Goal: Entertainment & Leisure: Browse casually

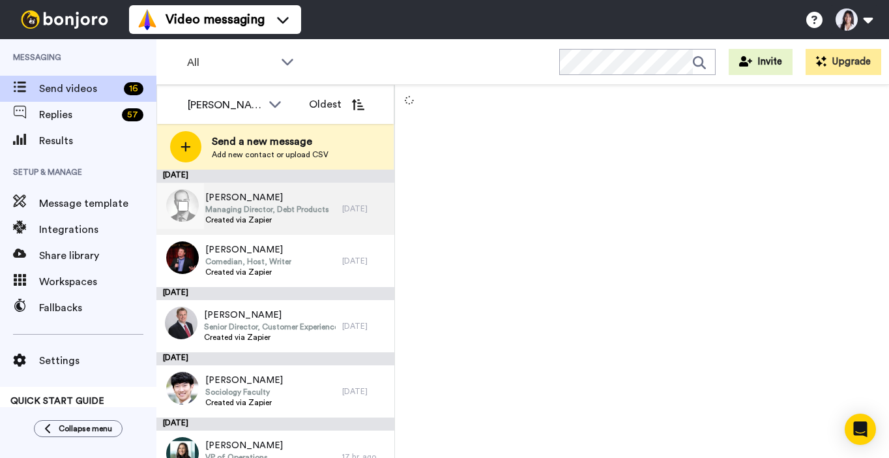
click at [304, 209] on span "Managing Director, Debt Products" at bounding box center [267, 209] width 124 height 10
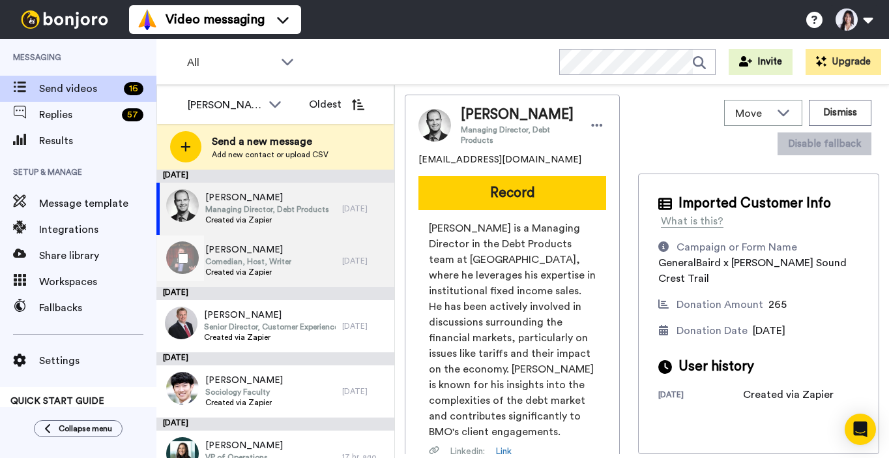
click at [304, 263] on div "[PERSON_NAME] Comedian, Host, Writer Created via Zapier" at bounding box center [249, 261] width 186 height 52
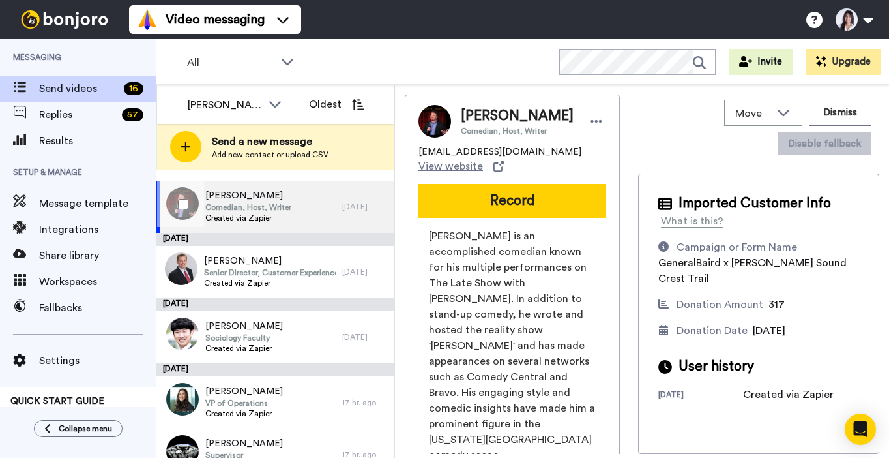
scroll to position [65, 0]
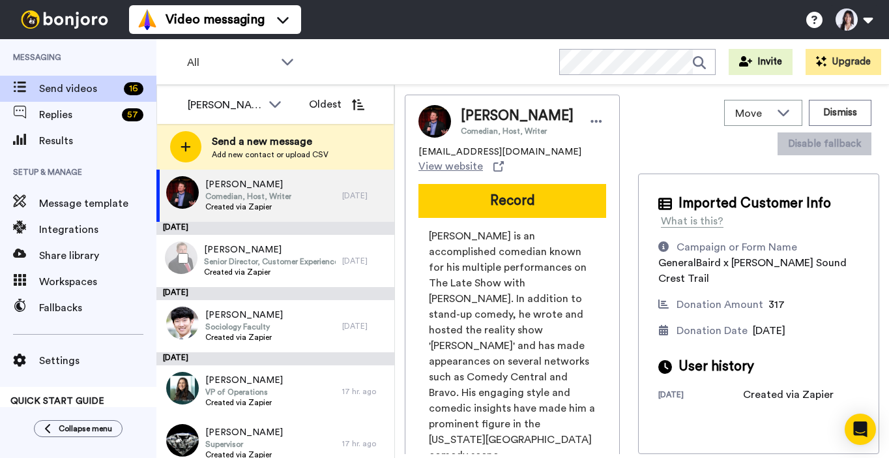
click at [304, 263] on span "Senior Director, Customer Experience & Performance Management" at bounding box center [270, 261] width 132 height 10
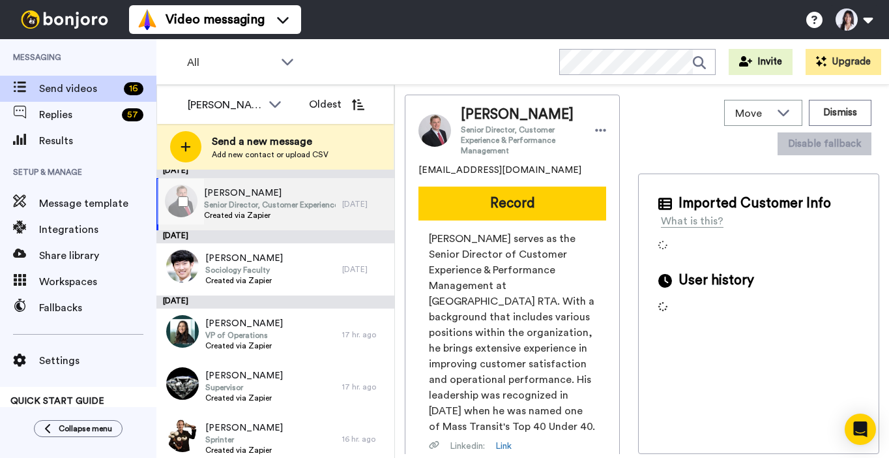
scroll to position [133, 0]
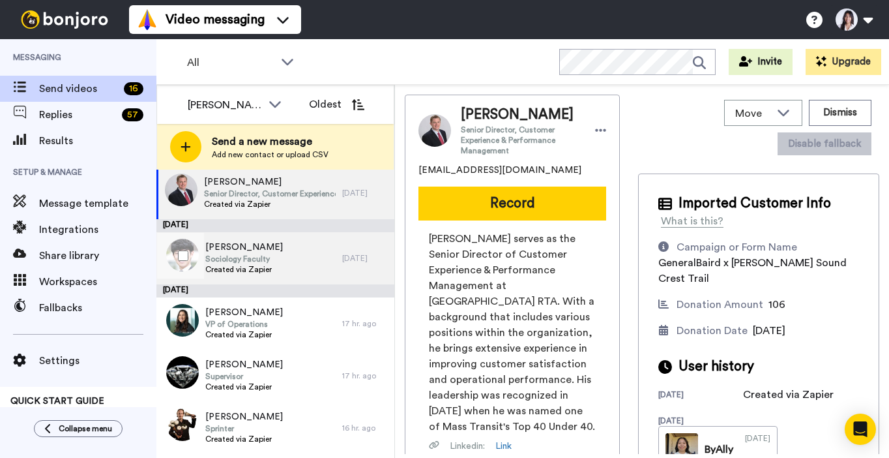
click at [301, 269] on div "[PERSON_NAME] Sociology Faculty Created via Zapier" at bounding box center [249, 258] width 186 height 52
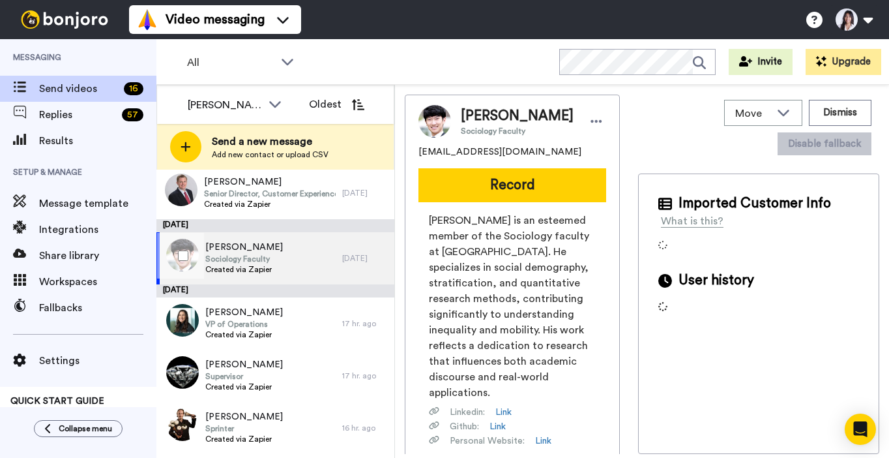
scroll to position [205, 0]
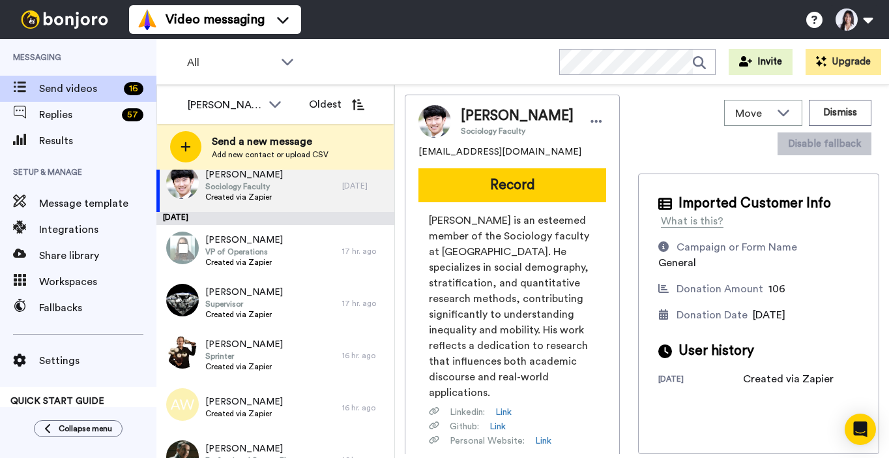
click at [301, 269] on div "[PERSON_NAME] VP of Operations Created via Zapier" at bounding box center [249, 251] width 186 height 52
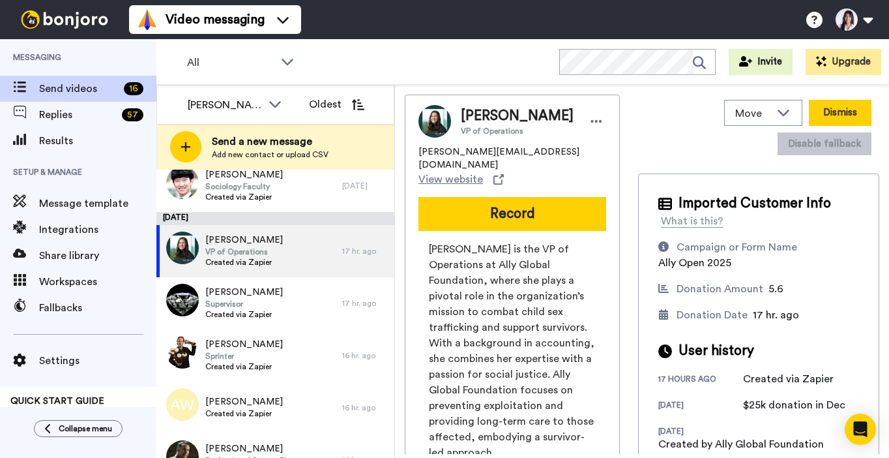
click at [832, 109] on button "Dismiss" at bounding box center [840, 113] width 63 height 26
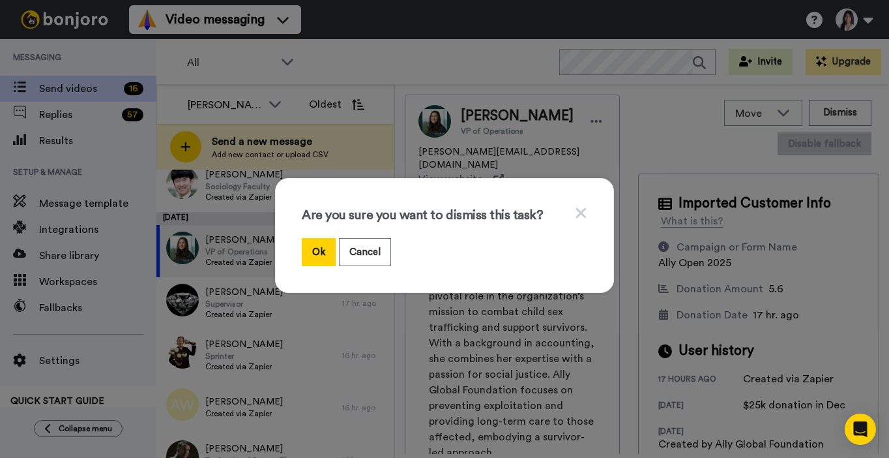
click at [575, 214] on icon at bounding box center [581, 213] width 12 height 16
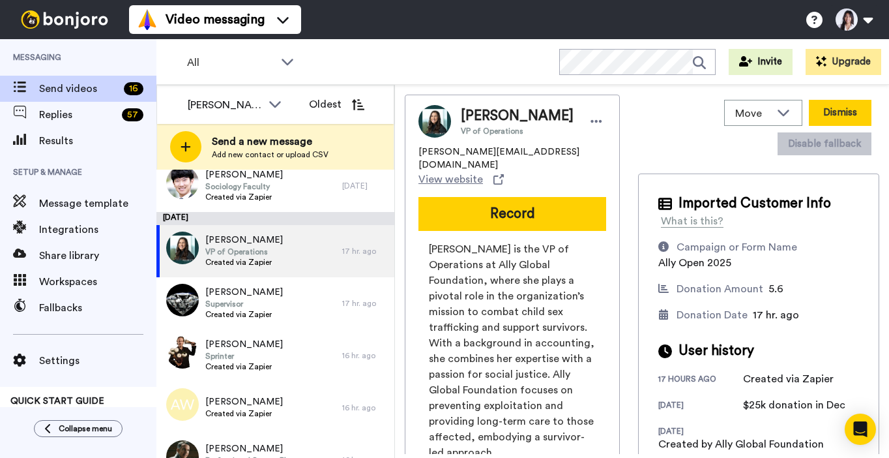
click at [860, 116] on button "Dismiss" at bounding box center [840, 113] width 63 height 26
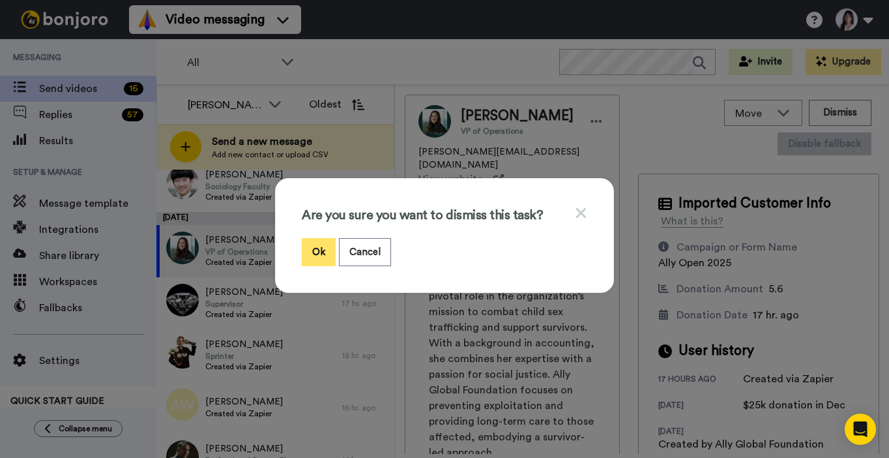
click at [312, 245] on button "Ok" at bounding box center [319, 252] width 34 height 28
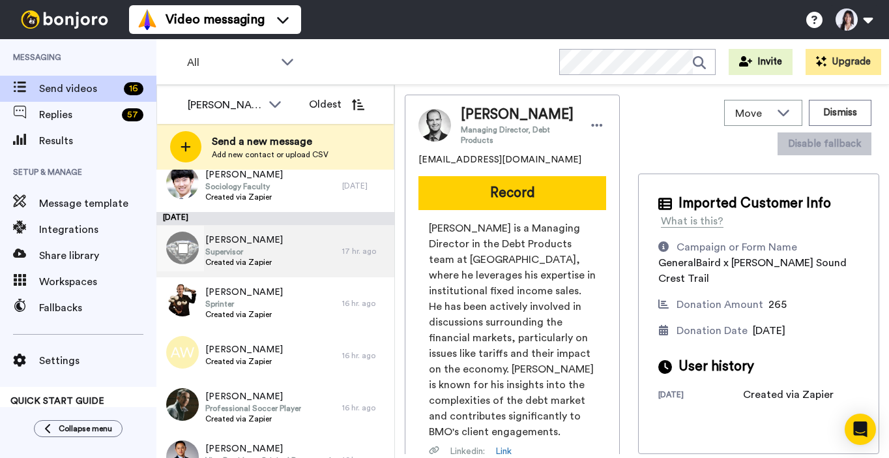
click at [312, 263] on div "[PERSON_NAME] Supervisor Created via Zapier" at bounding box center [249, 251] width 186 height 52
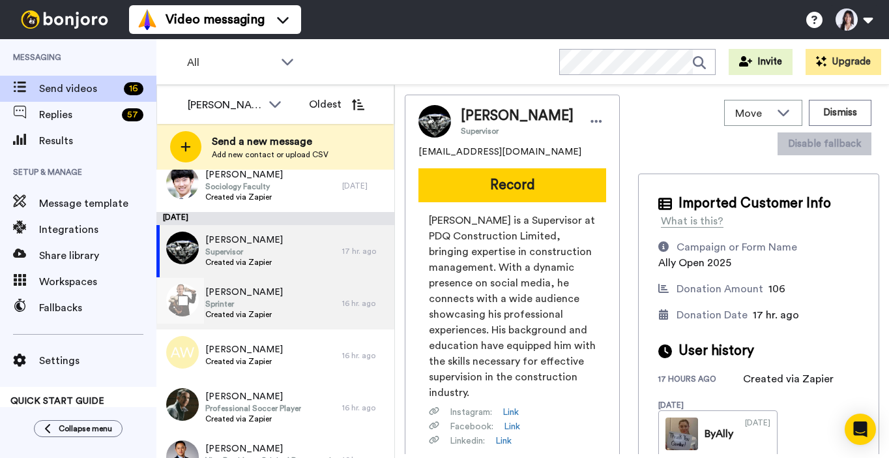
click at [293, 298] on div "[PERSON_NAME] Sprinter Created via Zapier" at bounding box center [249, 303] width 186 height 52
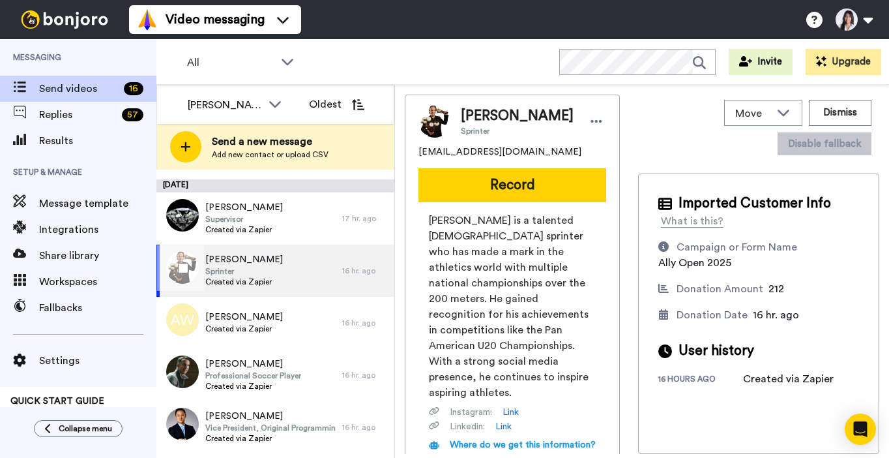
scroll to position [243, 0]
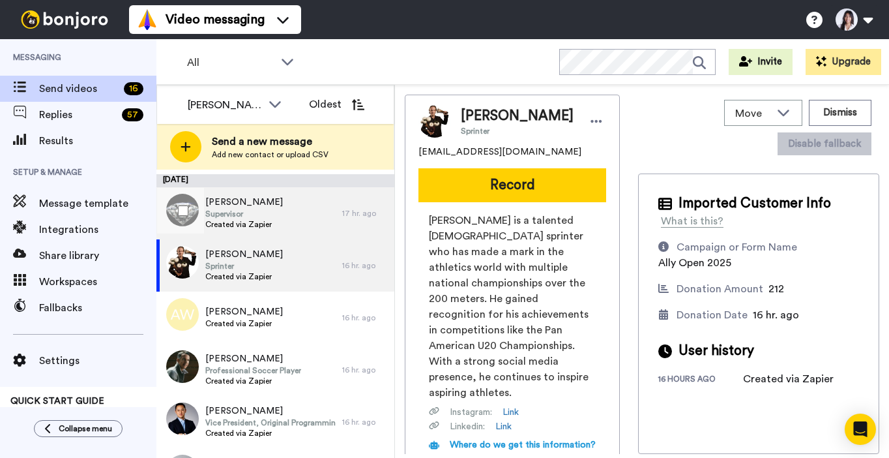
click at [311, 217] on div "[PERSON_NAME] Supervisor Created via Zapier" at bounding box center [249, 213] width 186 height 52
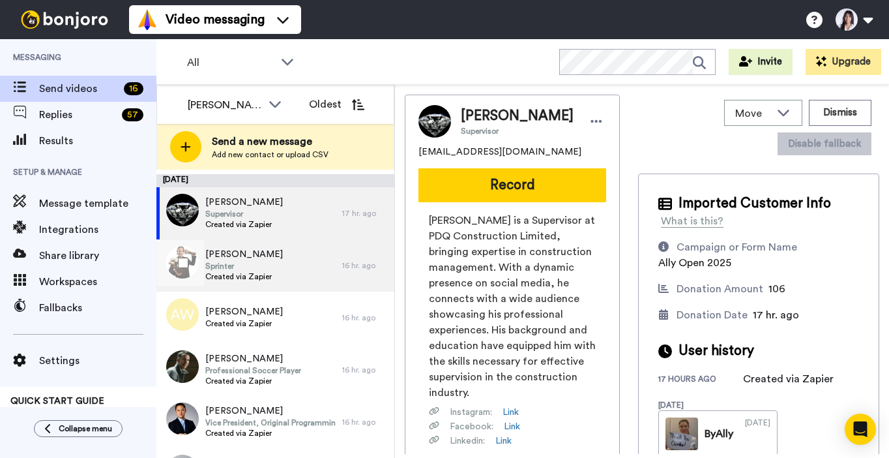
click at [312, 259] on div "[PERSON_NAME] Sprinter Created via Zapier" at bounding box center [249, 265] width 186 height 52
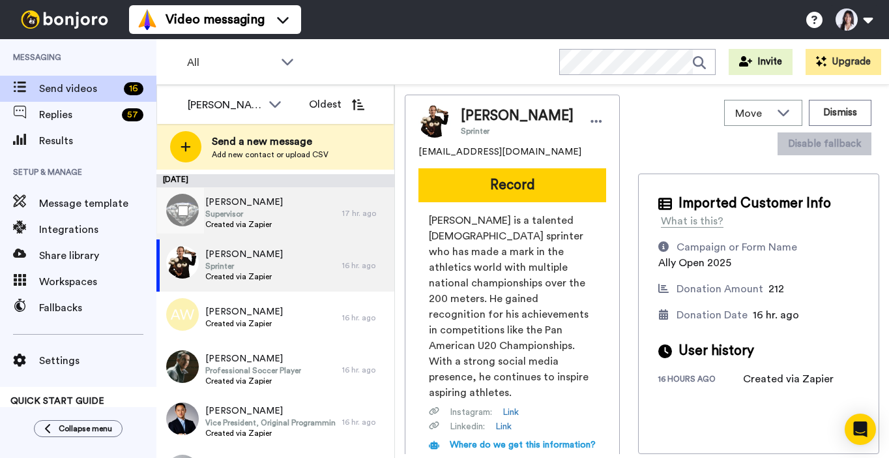
click at [313, 228] on div "[PERSON_NAME] Supervisor Created via Zapier" at bounding box center [249, 213] width 186 height 52
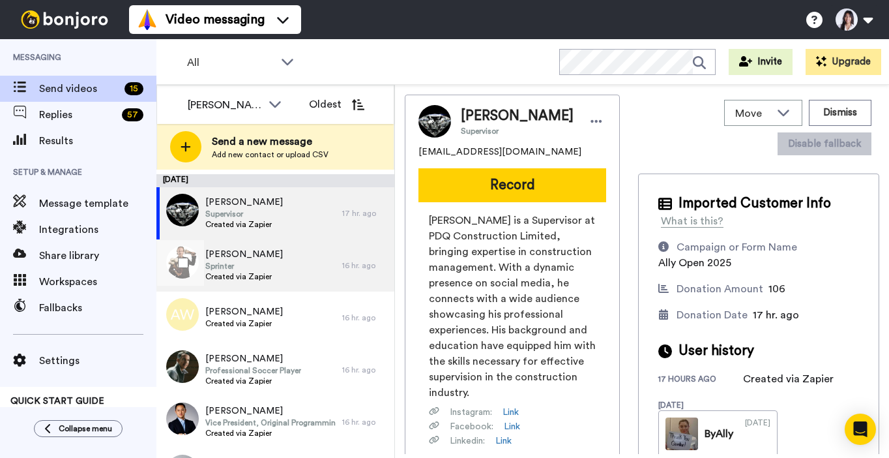
click at [276, 259] on div "[PERSON_NAME] Sprinter Created via Zapier" at bounding box center [249, 265] width 186 height 52
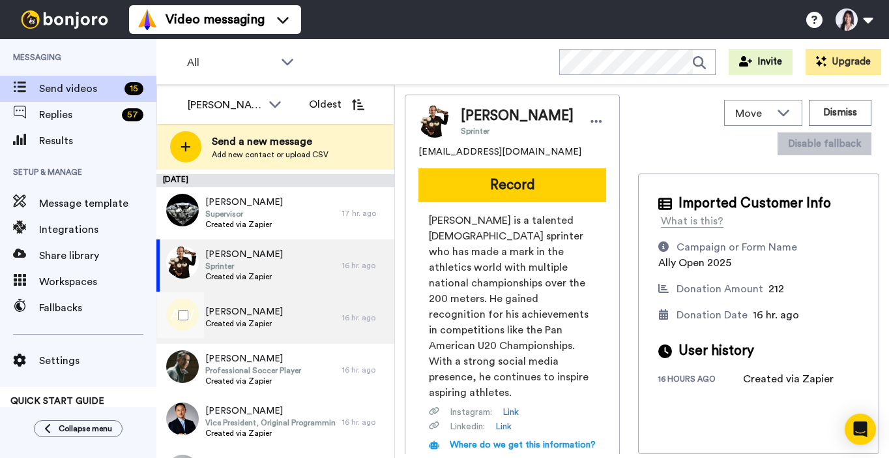
click at [276, 297] on div "[PERSON_NAME] Created via Zapier" at bounding box center [249, 317] width 186 height 52
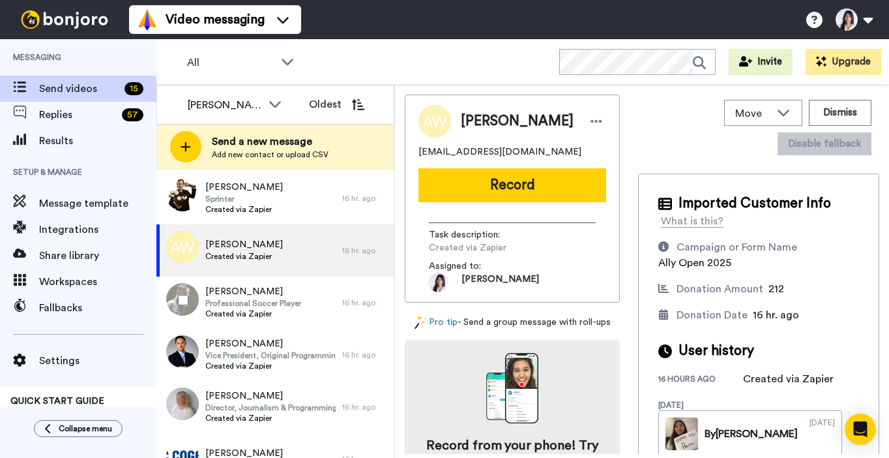
scroll to position [312, 0]
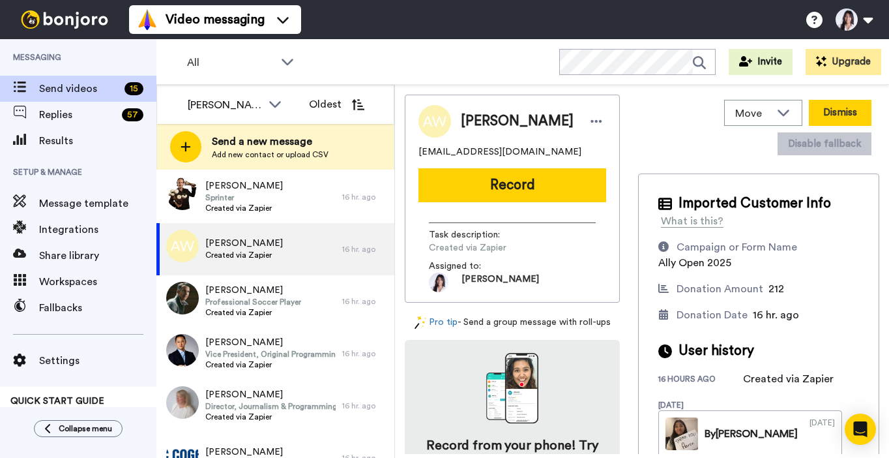
click at [831, 109] on button "Dismiss" at bounding box center [840, 113] width 63 height 26
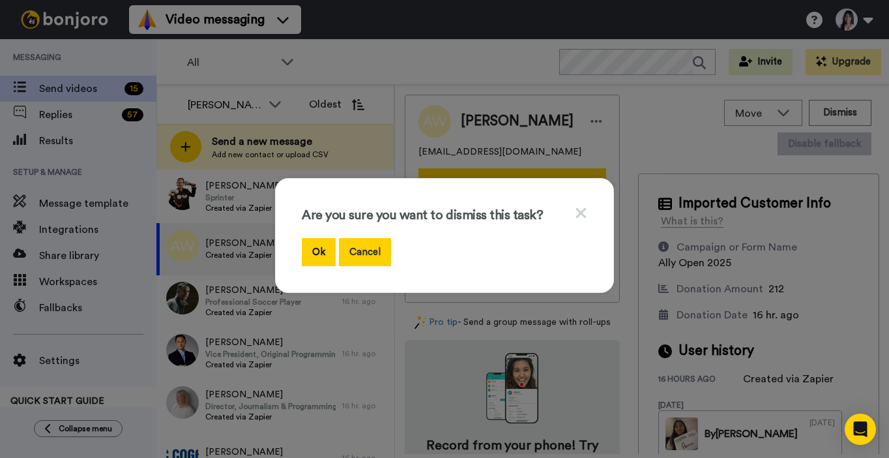
click at [352, 258] on button "Cancel" at bounding box center [365, 252] width 52 height 28
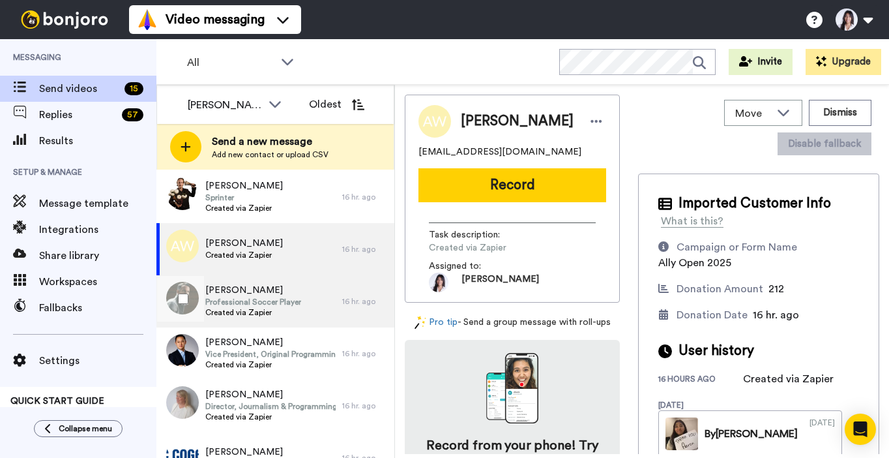
click at [271, 299] on span "Professional Soccer Player" at bounding box center [253, 302] width 96 height 10
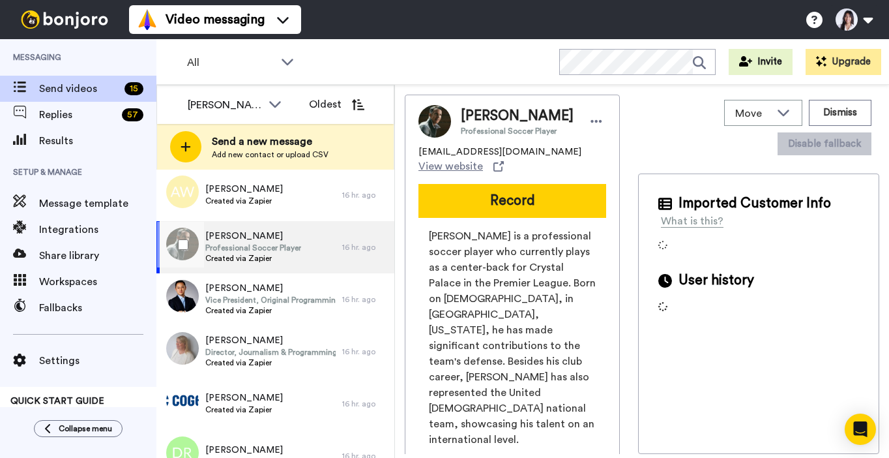
scroll to position [368, 0]
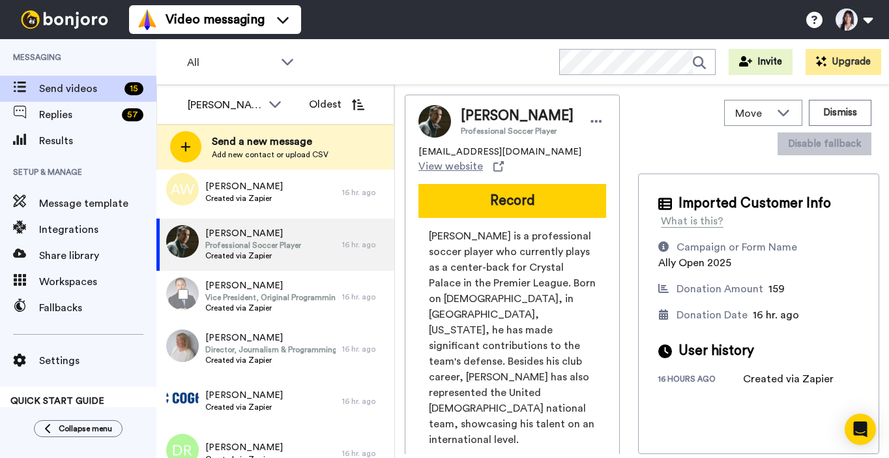
click at [271, 299] on span "Vice President, Original Programming" at bounding box center [270, 297] width 130 height 10
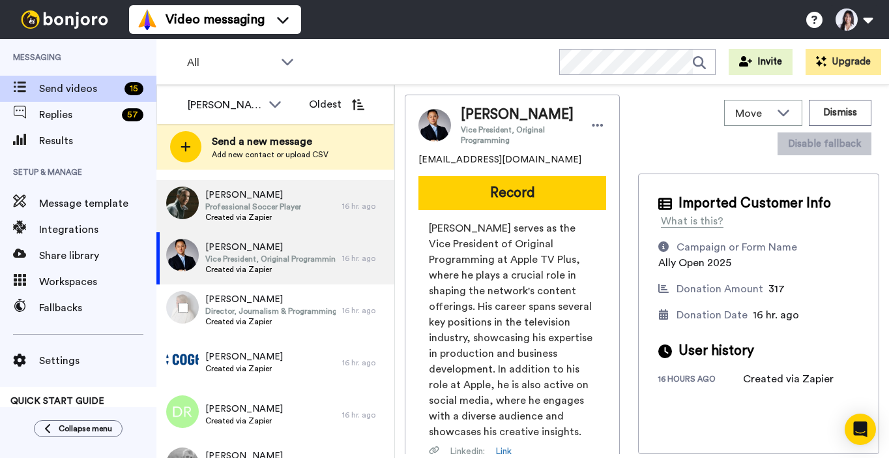
scroll to position [420, 0]
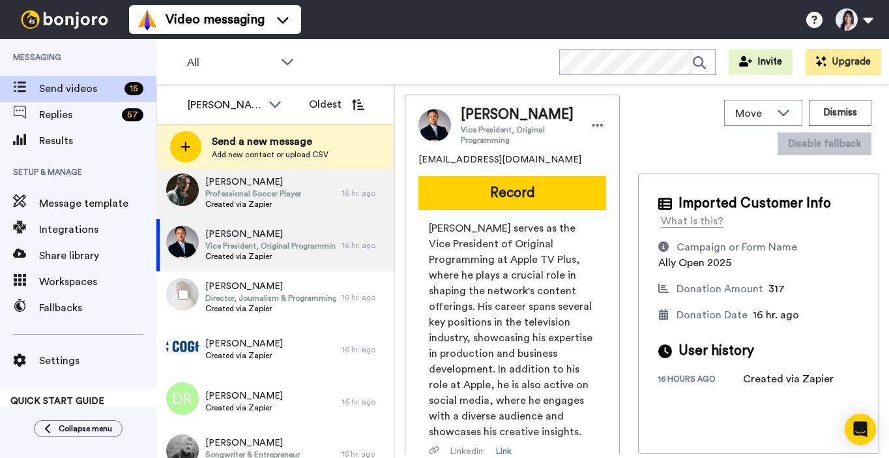
click at [271, 299] on span "Director, Journalism & Programming" at bounding box center [270, 298] width 130 height 10
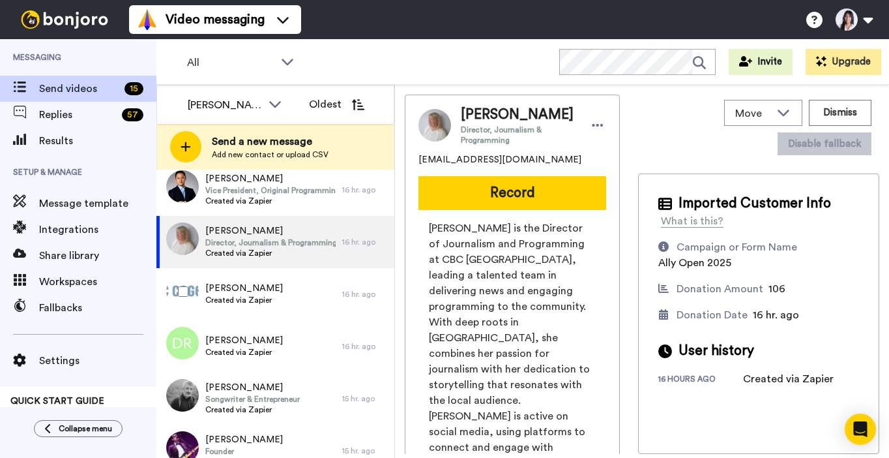
scroll to position [483, 0]
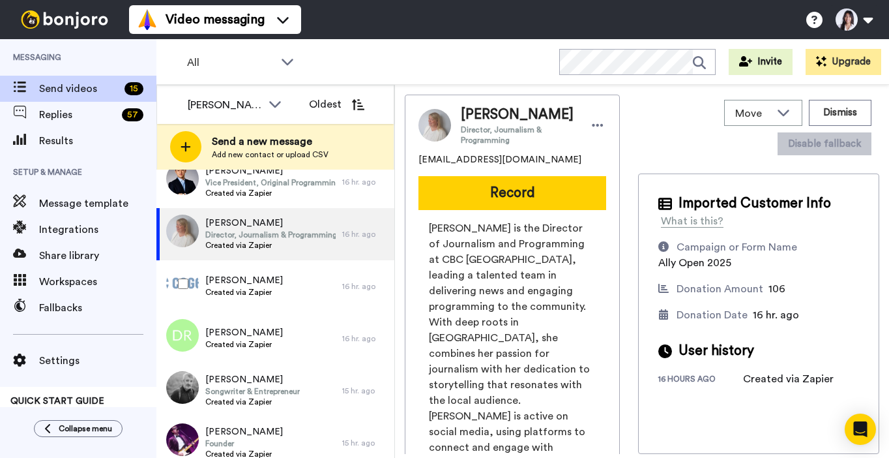
click at [271, 299] on div "[PERSON_NAME] Created via Zapier" at bounding box center [249, 286] width 186 height 52
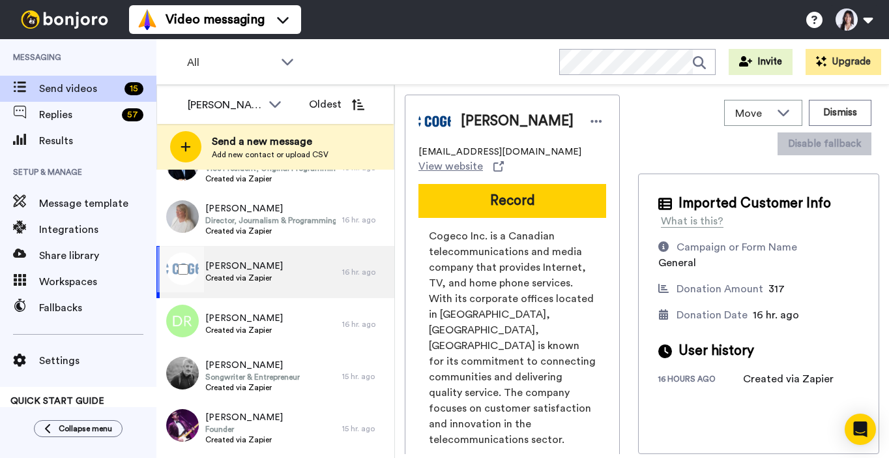
scroll to position [504, 0]
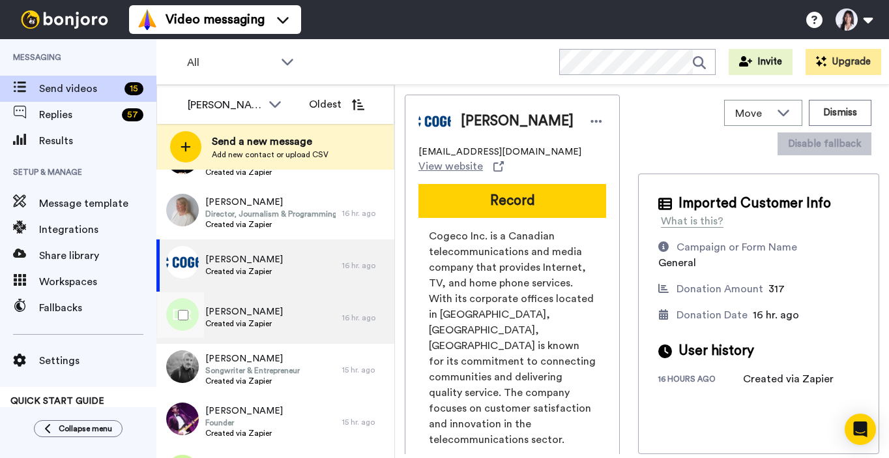
click at [271, 312] on div "[PERSON_NAME] Created via Zapier" at bounding box center [249, 317] width 186 height 52
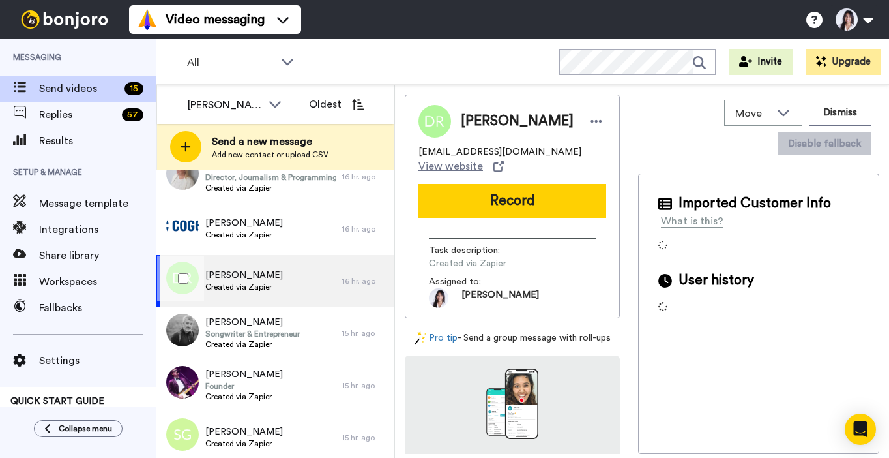
scroll to position [546, 0]
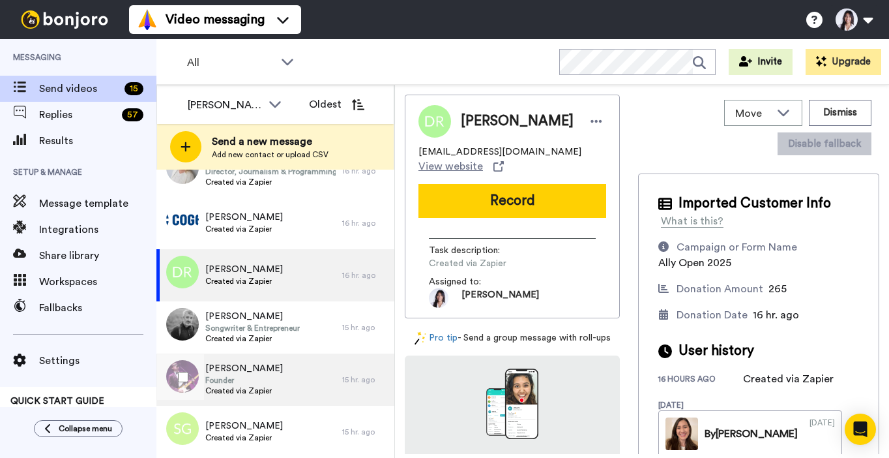
click at [258, 396] on div "[PERSON_NAME] Founder Created via Zapier" at bounding box center [244, 379] width 78 height 35
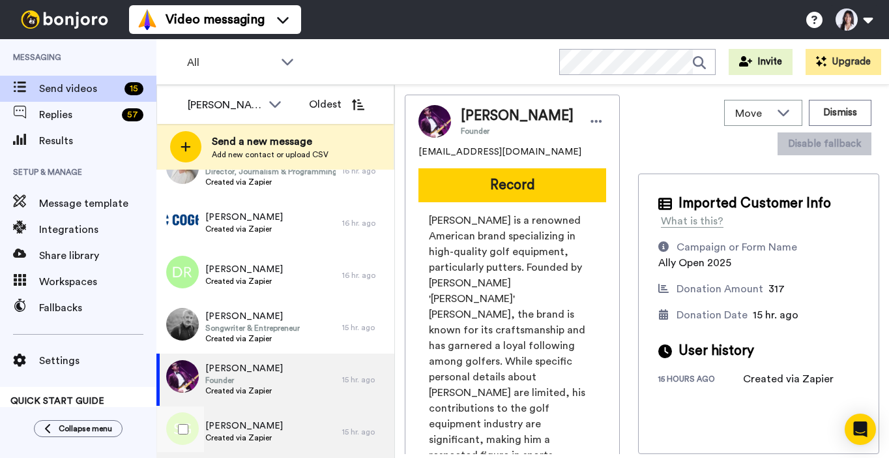
click at [275, 433] on div "[PERSON_NAME] Created via Zapier" at bounding box center [249, 431] width 186 height 52
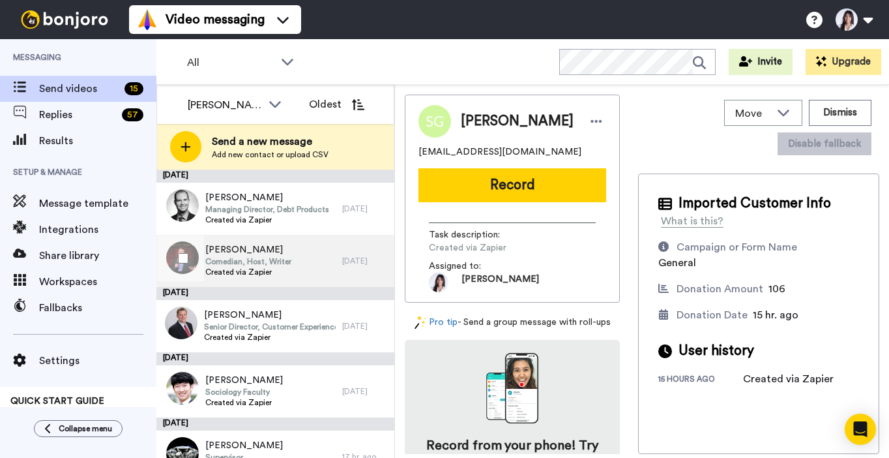
click at [314, 251] on div "[PERSON_NAME] Comedian, Host, Writer Created via Zapier" at bounding box center [249, 261] width 186 height 52
